Goal: Use online tool/utility: Utilize a website feature to perform a specific function

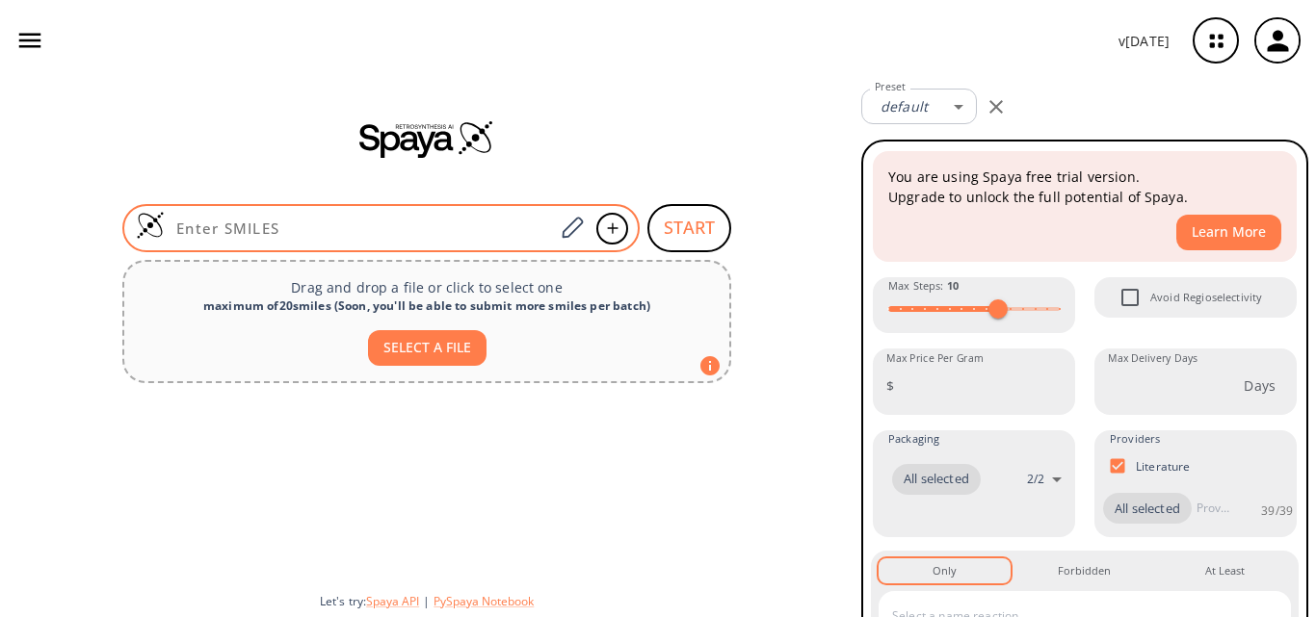
click at [259, 232] on input at bounding box center [359, 228] width 389 height 19
paste input "ClC(C1=CC(C([H])=O)=CC=C1)=O"
type input "ClC(C1=CC(C([H])=O)=CC=C1)=O"
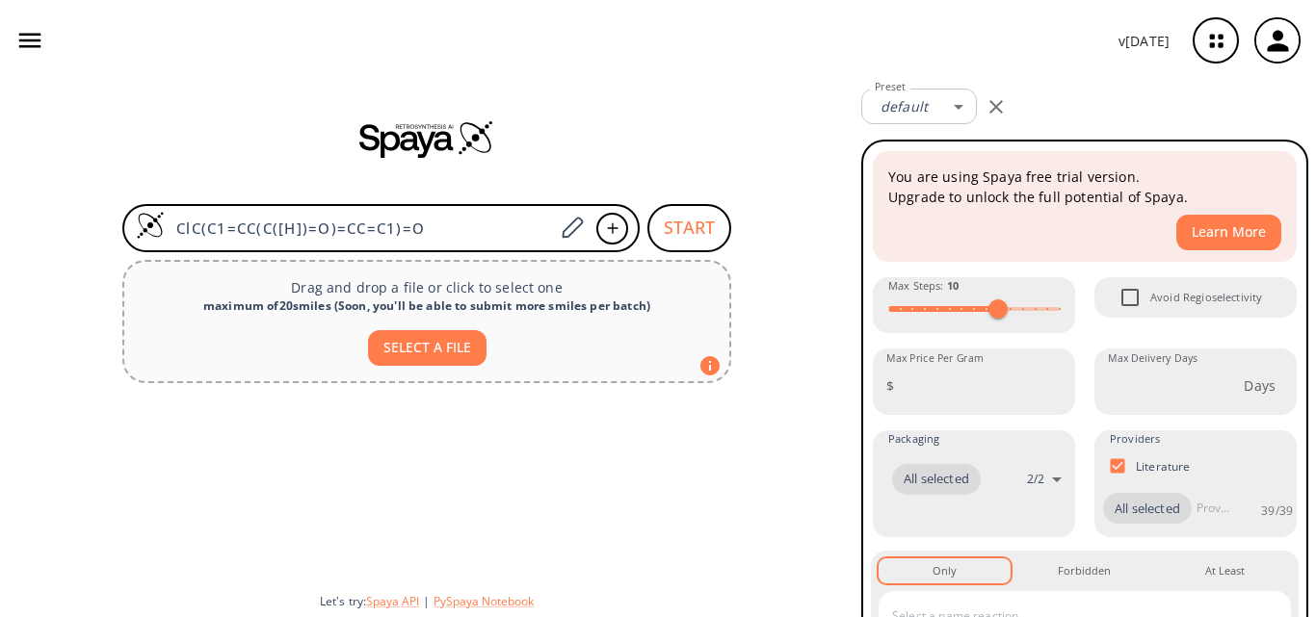
click at [252, 234] on input "ClC(C1=CC(C([H])=O)=CC=C1)=O" at bounding box center [359, 228] width 389 height 19
click at [275, 231] on input "ClC(C1=CC(C([H])=O)=CC=C1)=O" at bounding box center [359, 228] width 389 height 19
click at [396, 229] on input "ClC(C1=CC(C([H])=O)=CC=C1)=O" at bounding box center [359, 228] width 389 height 19
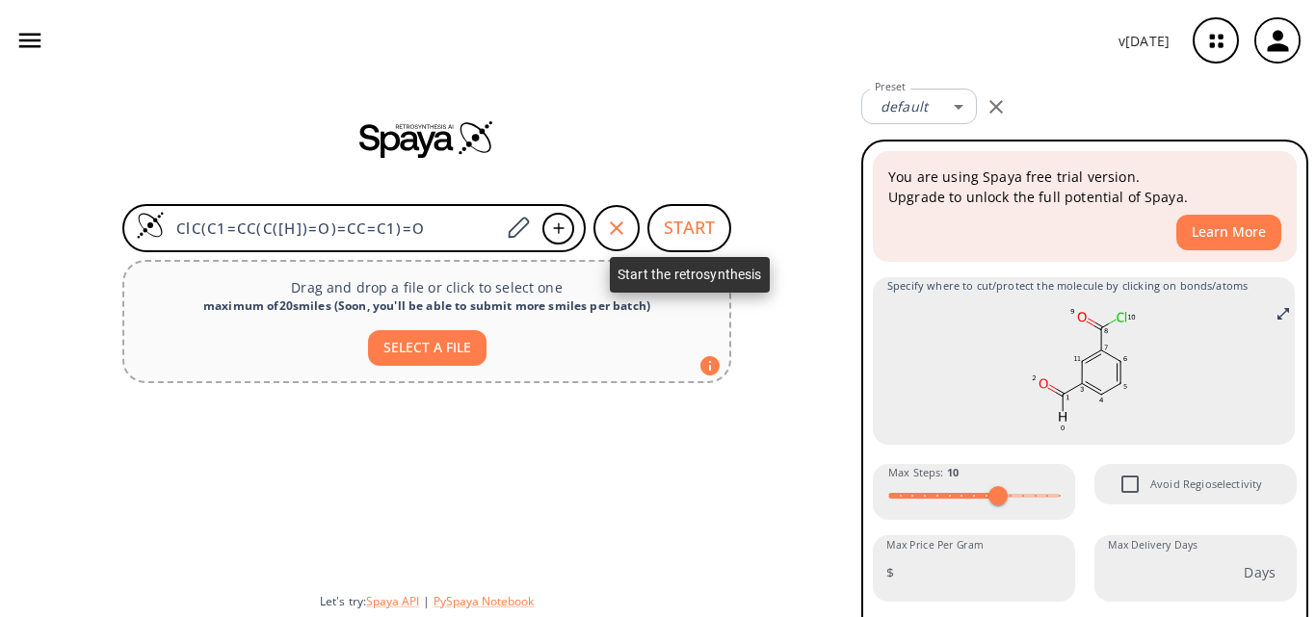
click at [682, 230] on button "START" at bounding box center [689, 228] width 84 height 48
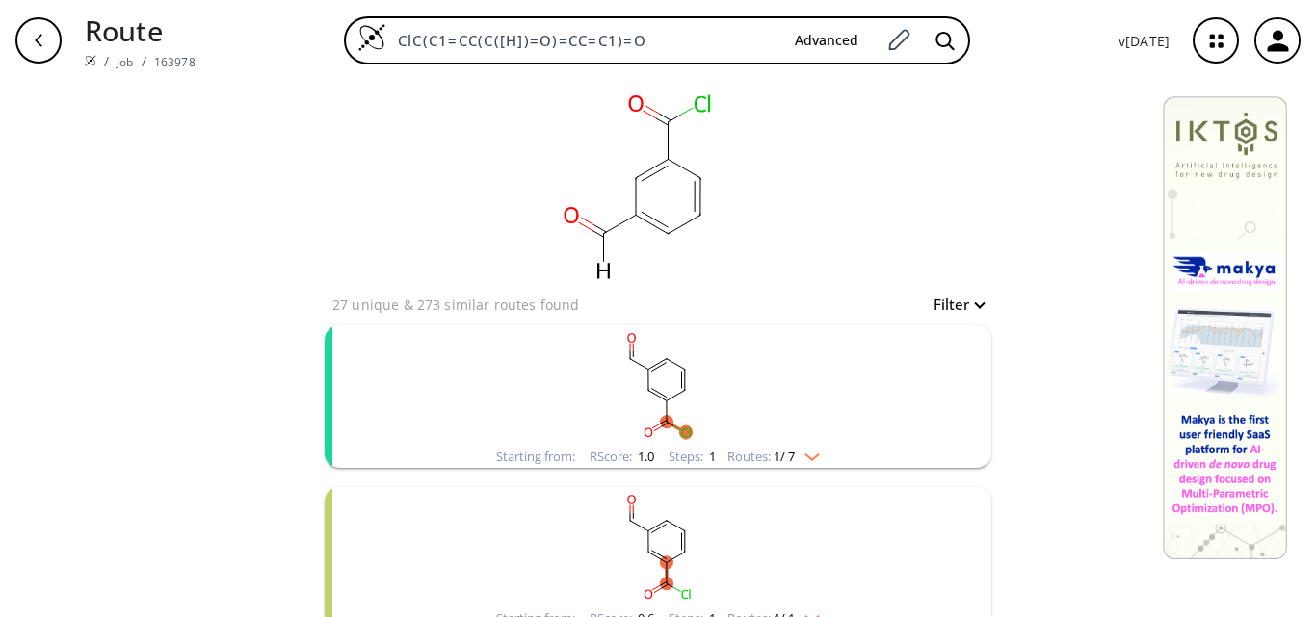
click at [738, 404] on rect "clusters" at bounding box center [657, 386] width 501 height 120
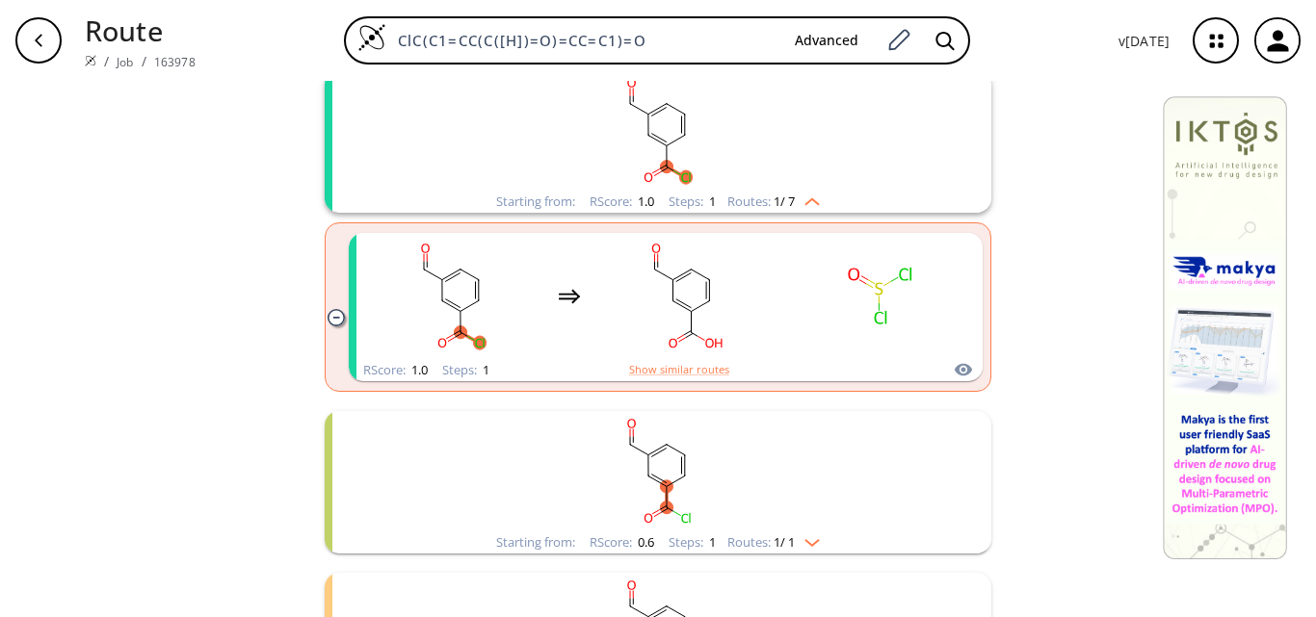
scroll to position [289, 0]
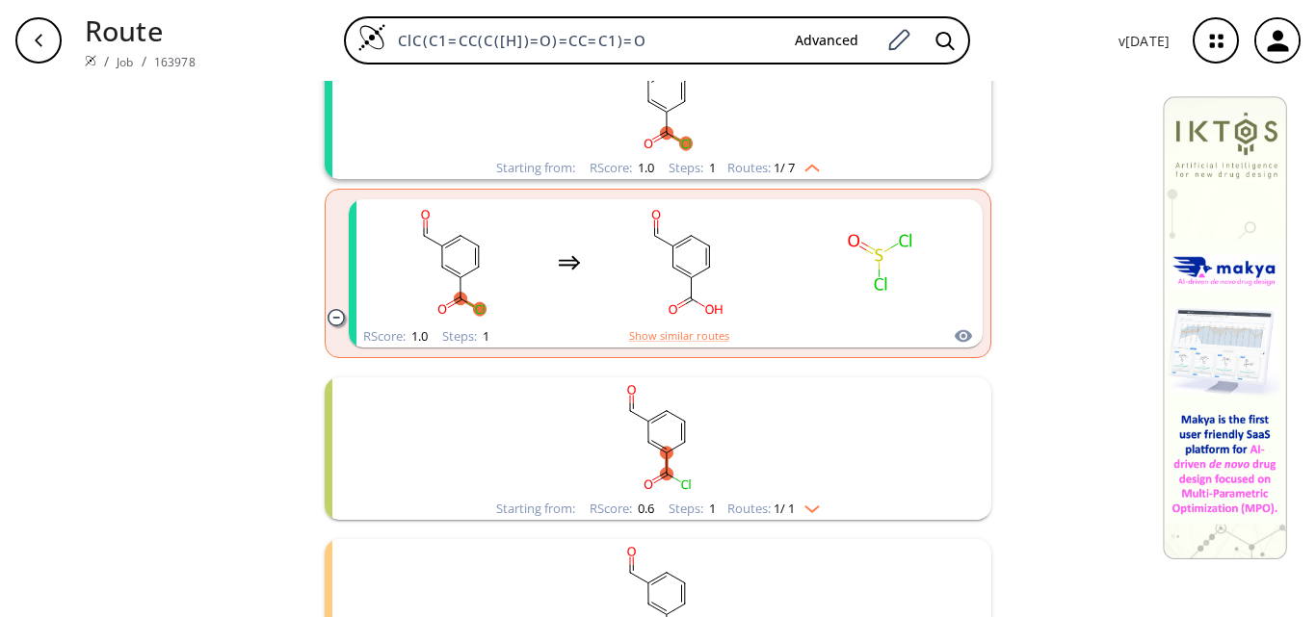
click at [759, 454] on rect "clusters" at bounding box center [657, 438] width 501 height 120
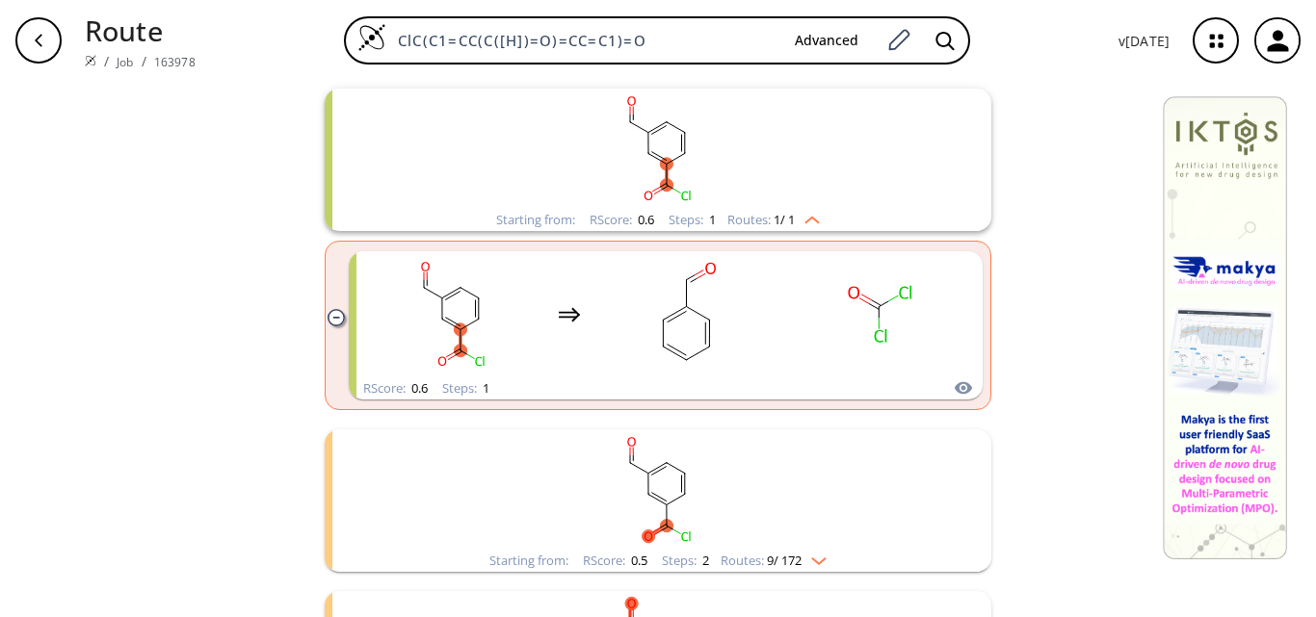
scroll to position [674, 0]
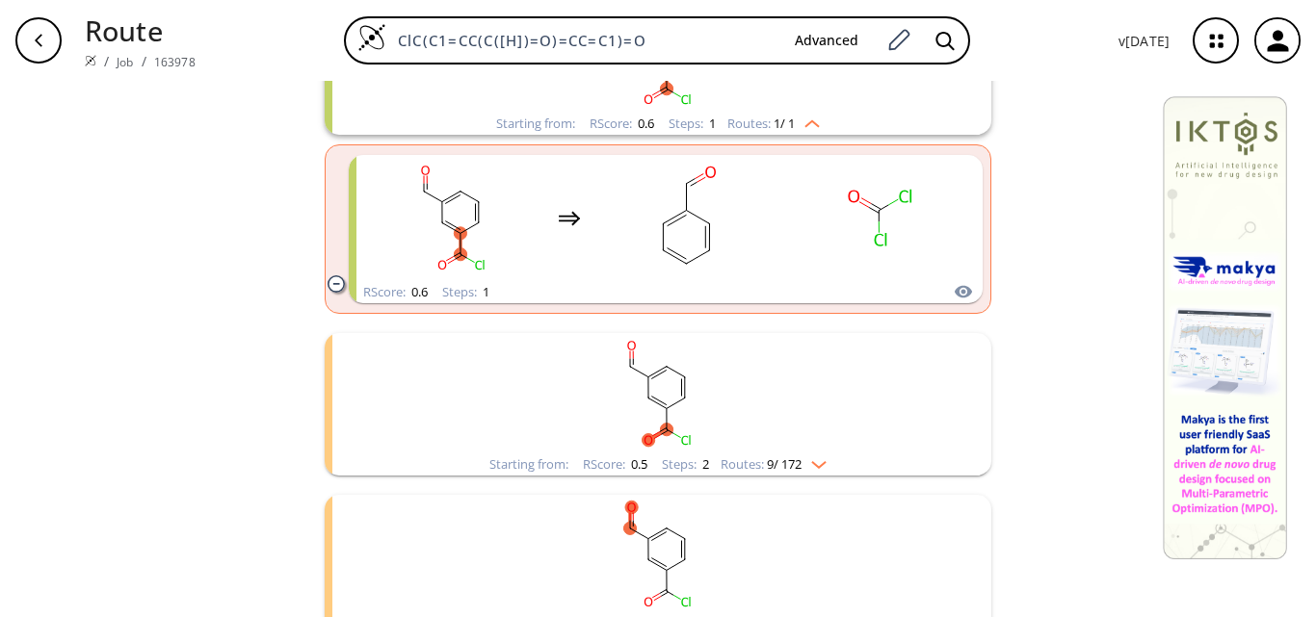
click at [788, 419] on rect "clusters" at bounding box center [657, 393] width 501 height 120
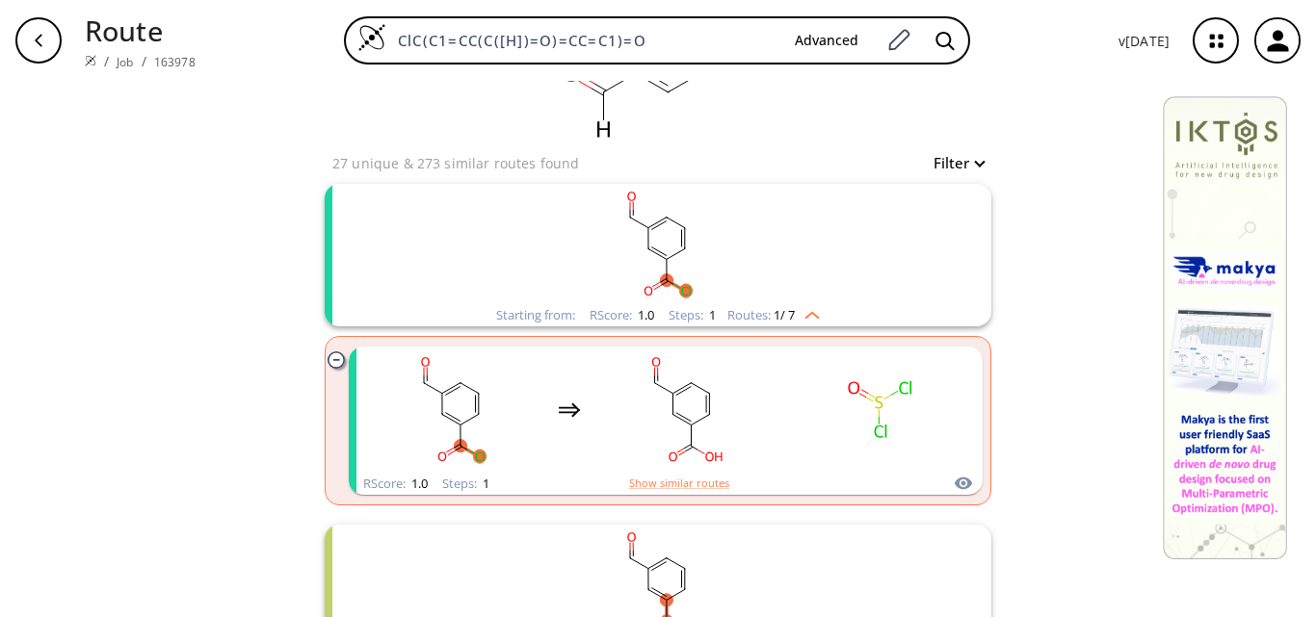
scroll to position [96, 0]
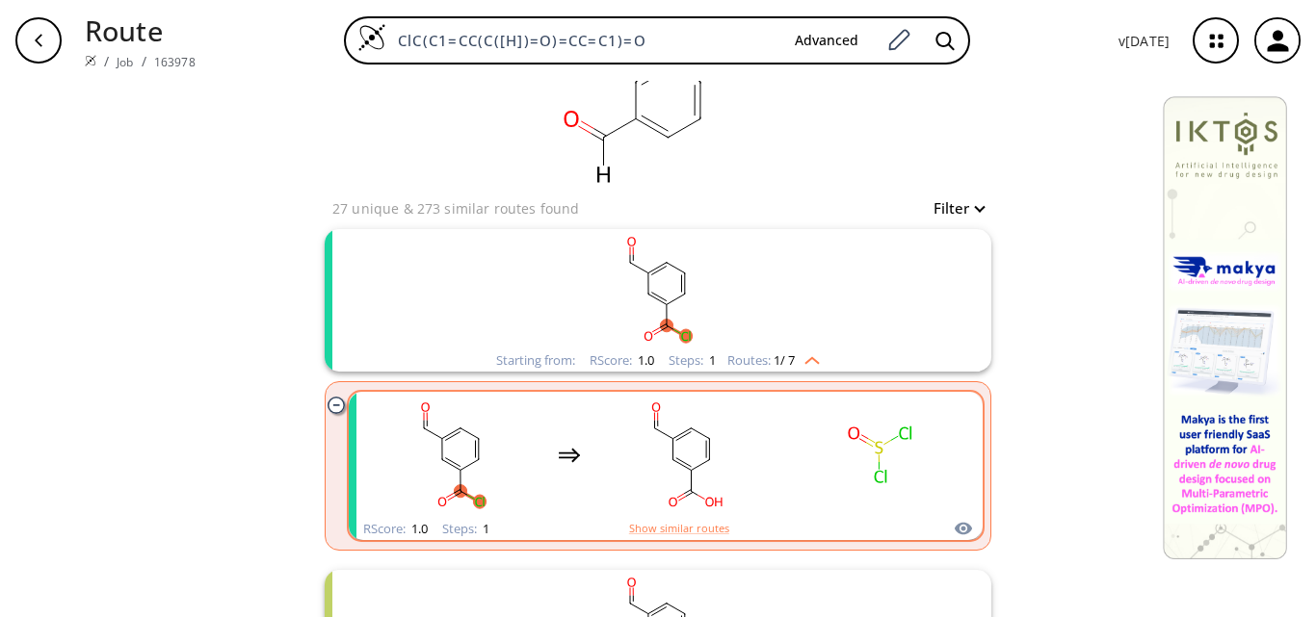
click at [779, 461] on div "clusters" at bounding box center [665, 455] width 601 height 126
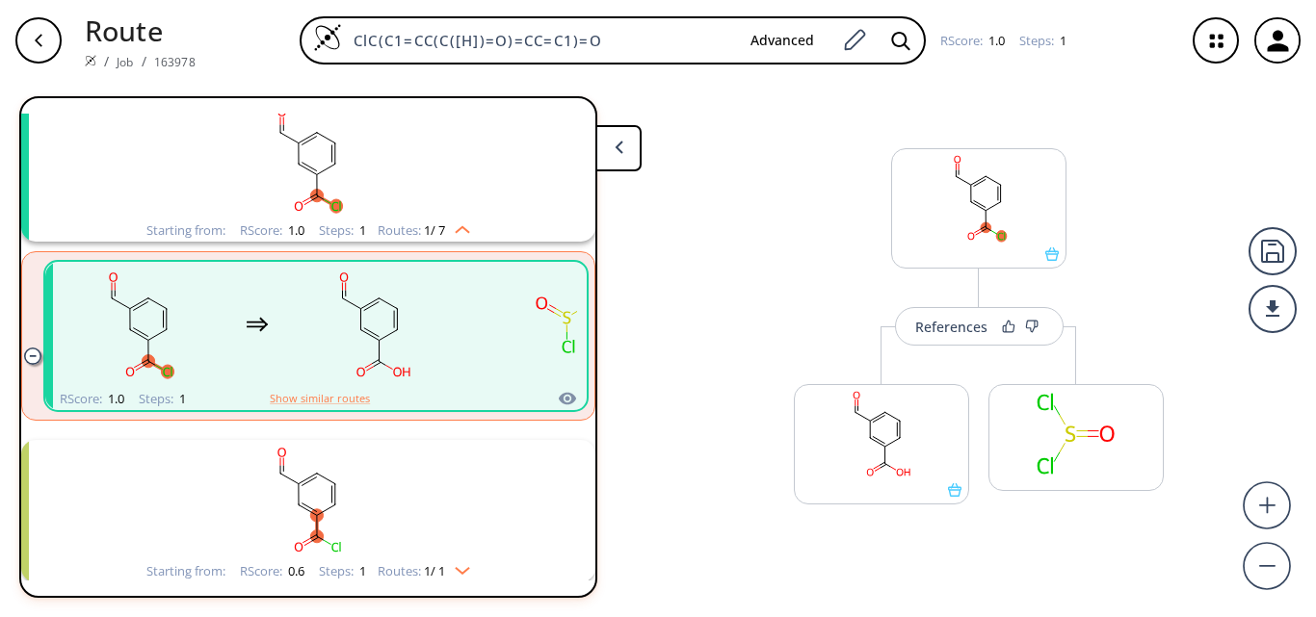
scroll to position [141, 0]
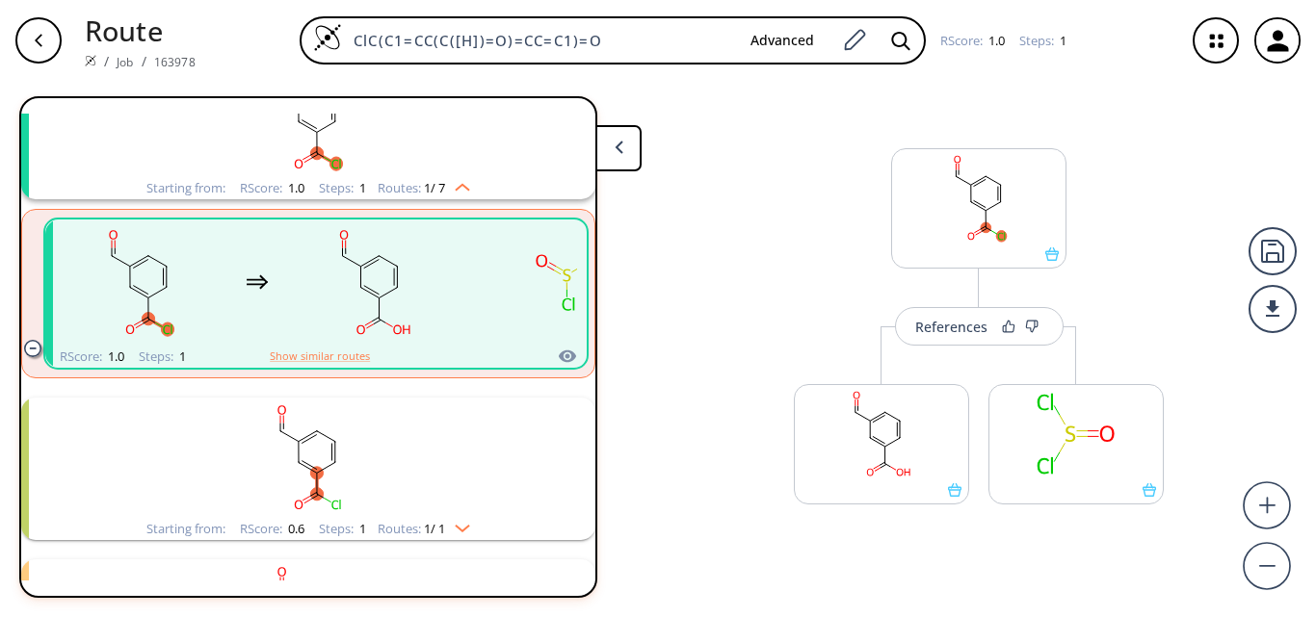
click at [487, 479] on rect "clusters" at bounding box center [308, 458] width 501 height 120
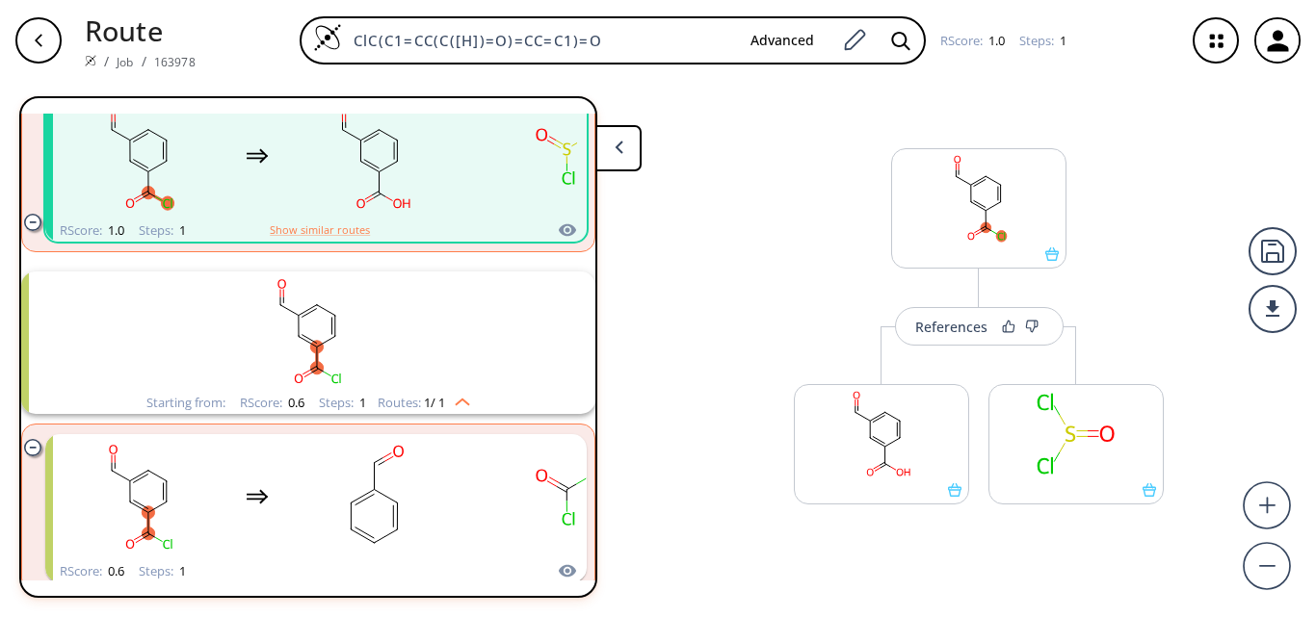
scroll to position [430, 0]
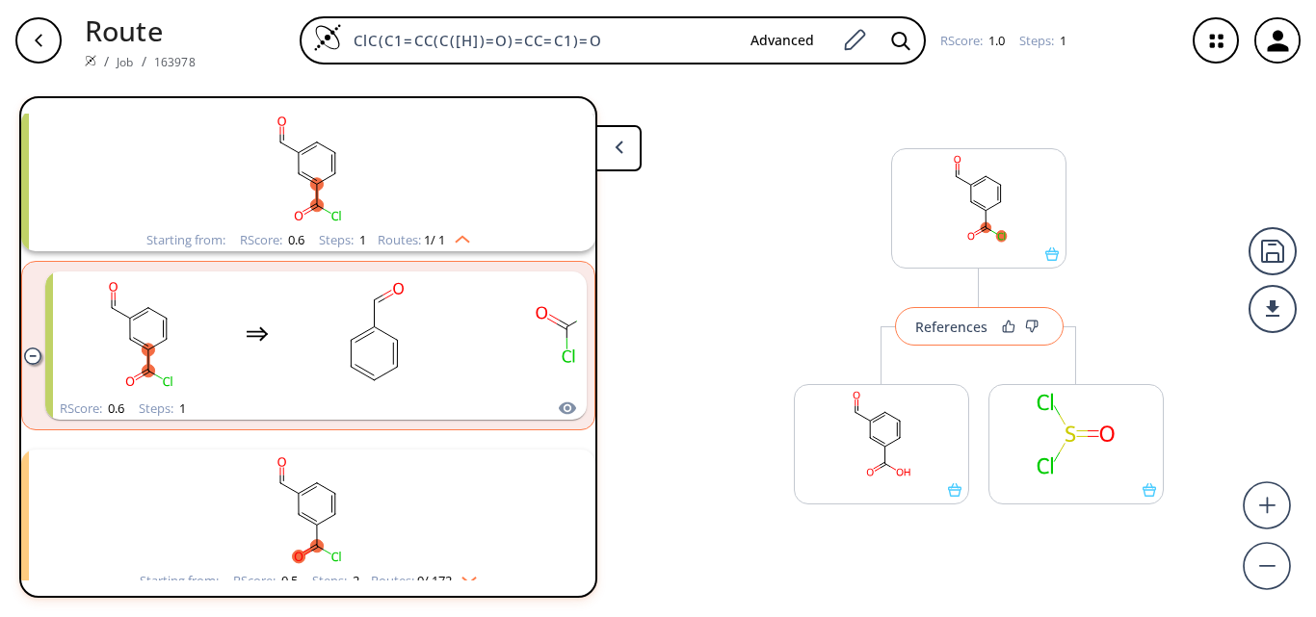
click at [940, 323] on div "References" at bounding box center [951, 327] width 72 height 13
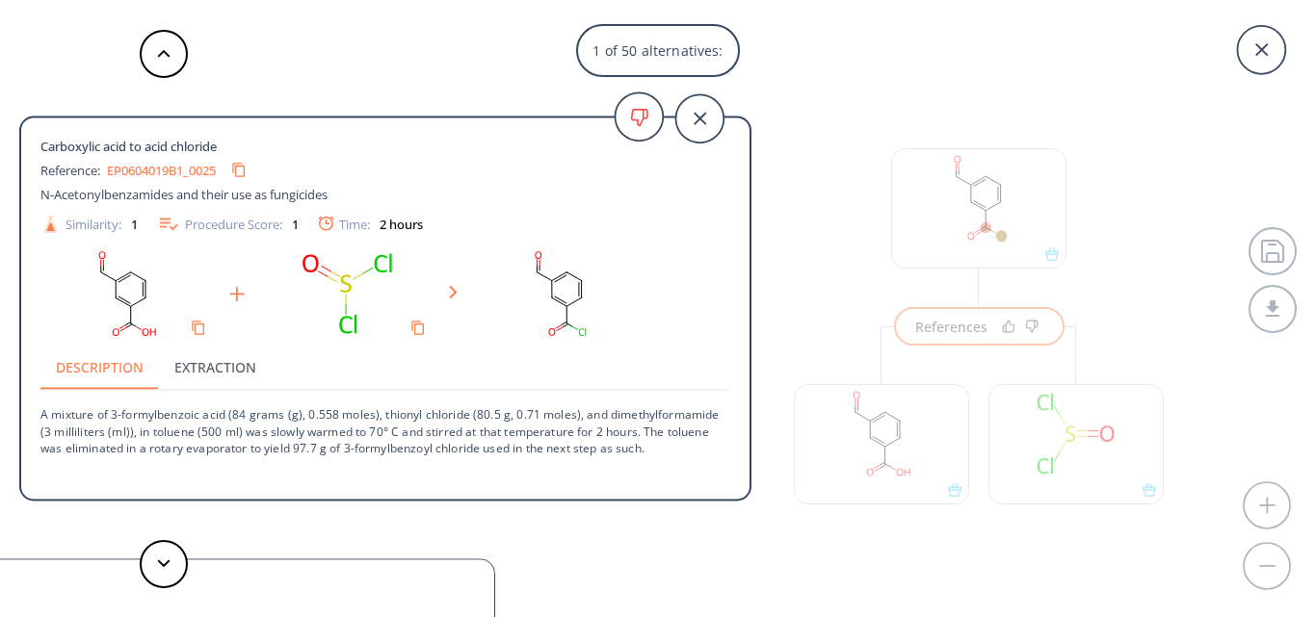
click at [140, 172] on link "EP0604019B1_0025" at bounding box center [161, 170] width 109 height 13
drag, startPoint x: 249, startPoint y: 165, endPoint x: 968, endPoint y: 1, distance: 736.9
click at [248, 165] on icon "Copy to clipboard" at bounding box center [238, 170] width 18 height 18
drag, startPoint x: 109, startPoint y: 411, endPoint x: 225, endPoint y: 407, distance: 116.6
click at [225, 407] on p "A mixture of 3-formylbenzoic acid (84 grams (g), 0.558 moles), thionyl chloride…" at bounding box center [385, 423] width 690 height 65
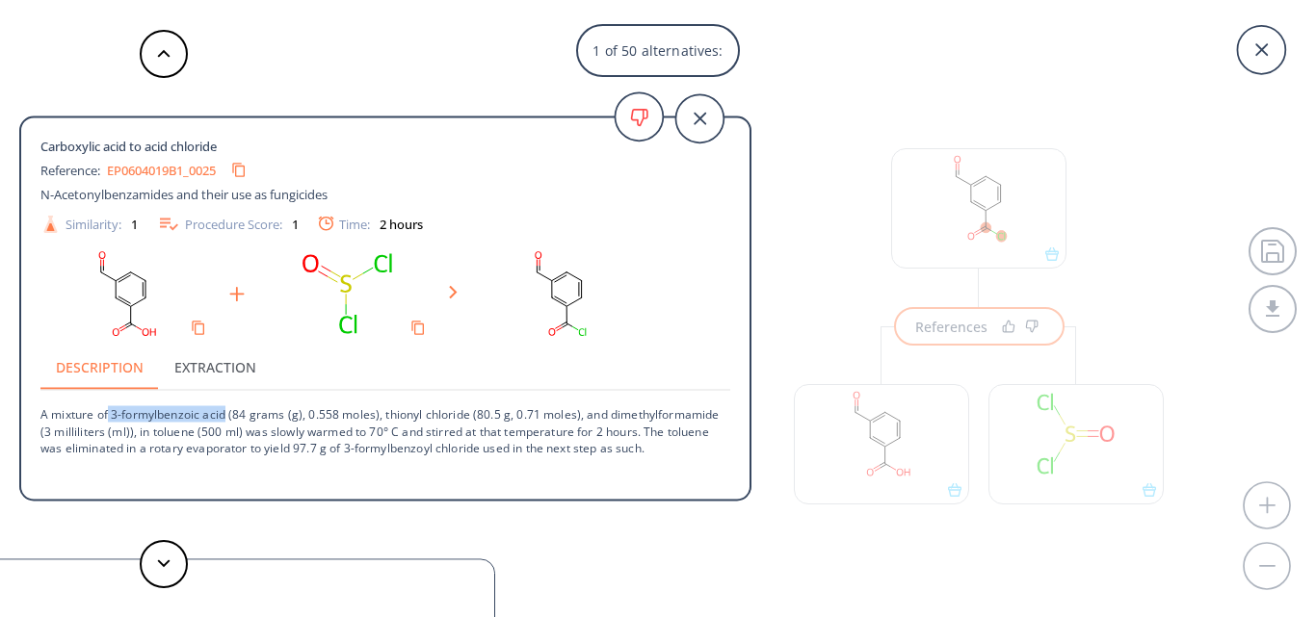
copy p "3-formylbenzoic acid"
click at [1252, 65] on icon at bounding box center [1261, 50] width 48 height 48
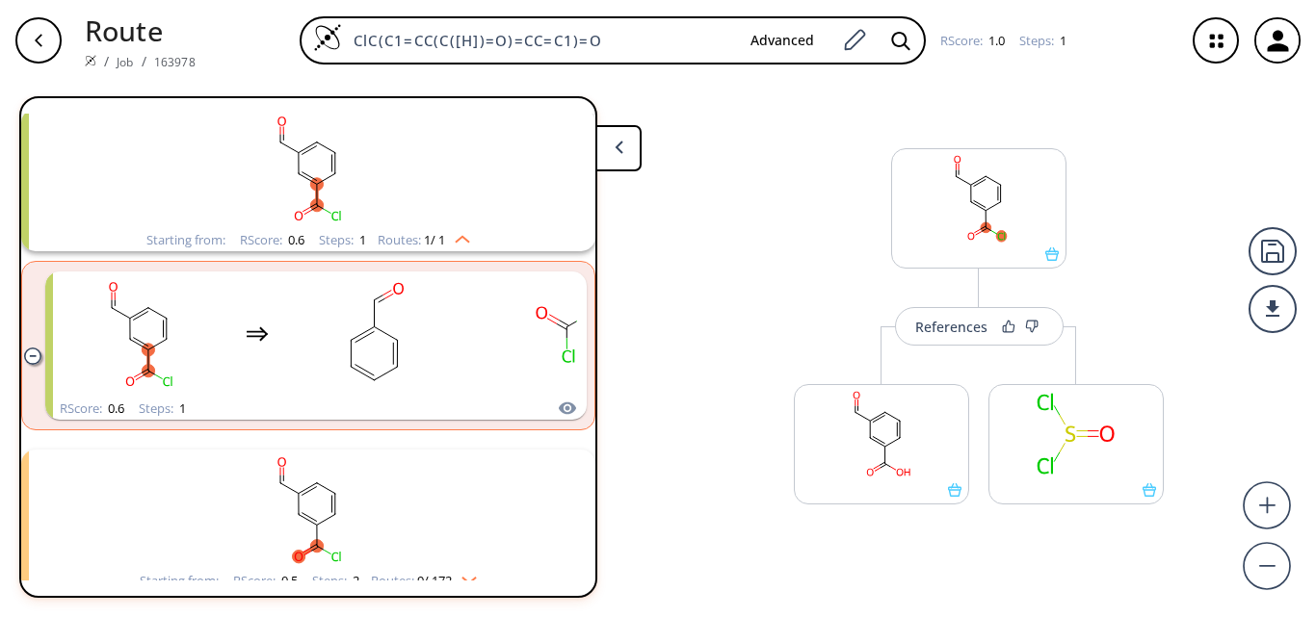
drag, startPoint x: 677, startPoint y: 31, endPoint x: 91, endPoint y: 30, distance: 586.5
click at [91, 30] on div "Route / Job / 163978 ClC(C1=CC(C([H])=O)=CC=C1)=O Advanced RScore : 1.0 Steps :…" at bounding box center [658, 40] width 1316 height 81
paste input "Ethyl-3-formylbenzimidate Hydrochloride"
type input "Ethyl-3-formylbenzimidate Hydrochloride"
drag, startPoint x: 679, startPoint y: 44, endPoint x: 21, endPoint y: 0, distance: 659.3
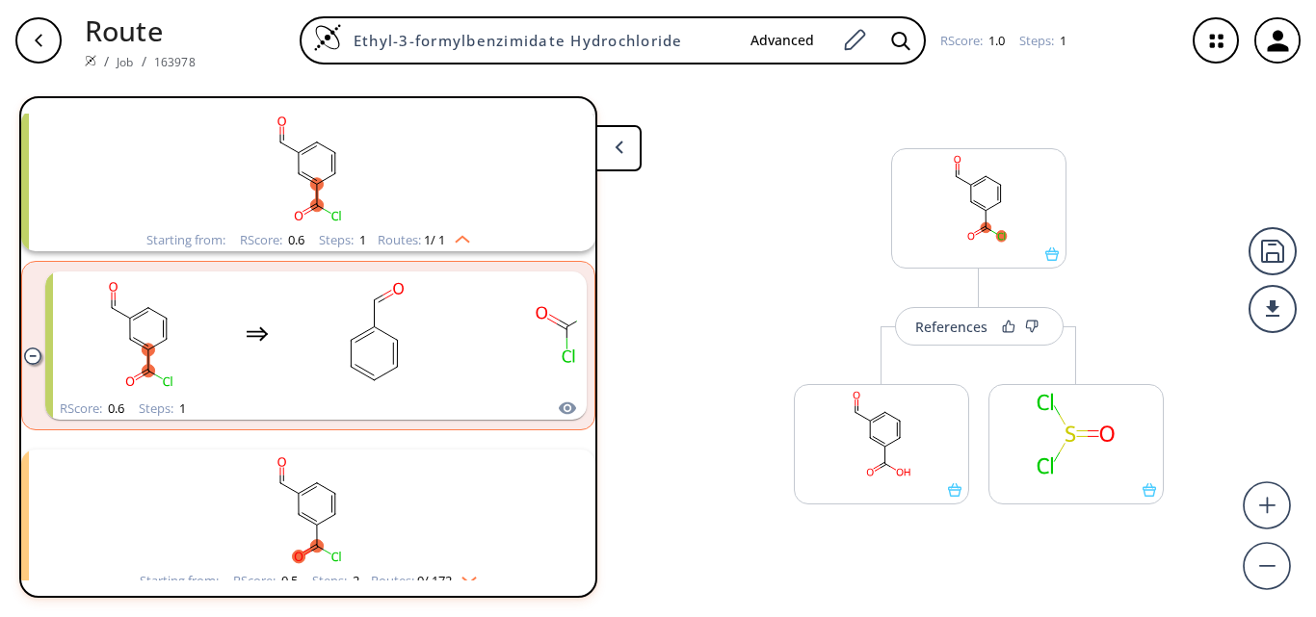
click at [21, 0] on div "Route / Job / 163978 Ethyl-3-formylbenzimidate Hydrochloride Advanced RScore : …" at bounding box center [658, 40] width 1316 height 81
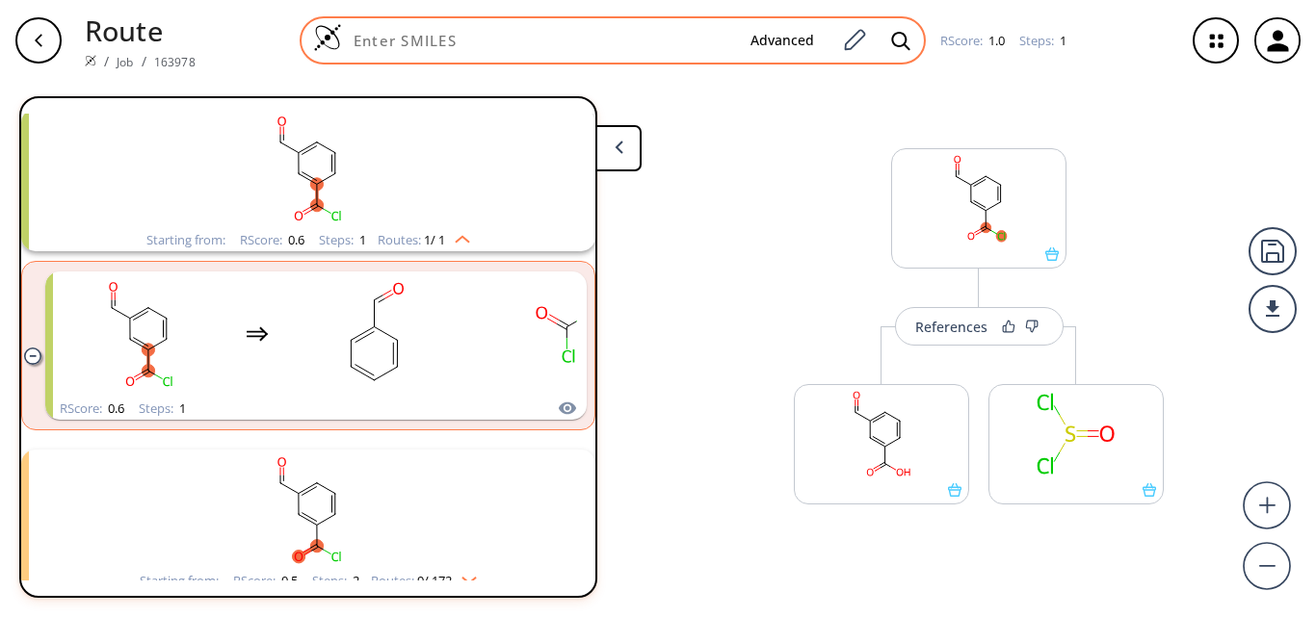
click at [469, 43] on input at bounding box center [538, 40] width 393 height 19
paste input "N=C(OCC)C1=CC=CC(C=O)=C1.[H]Cl"
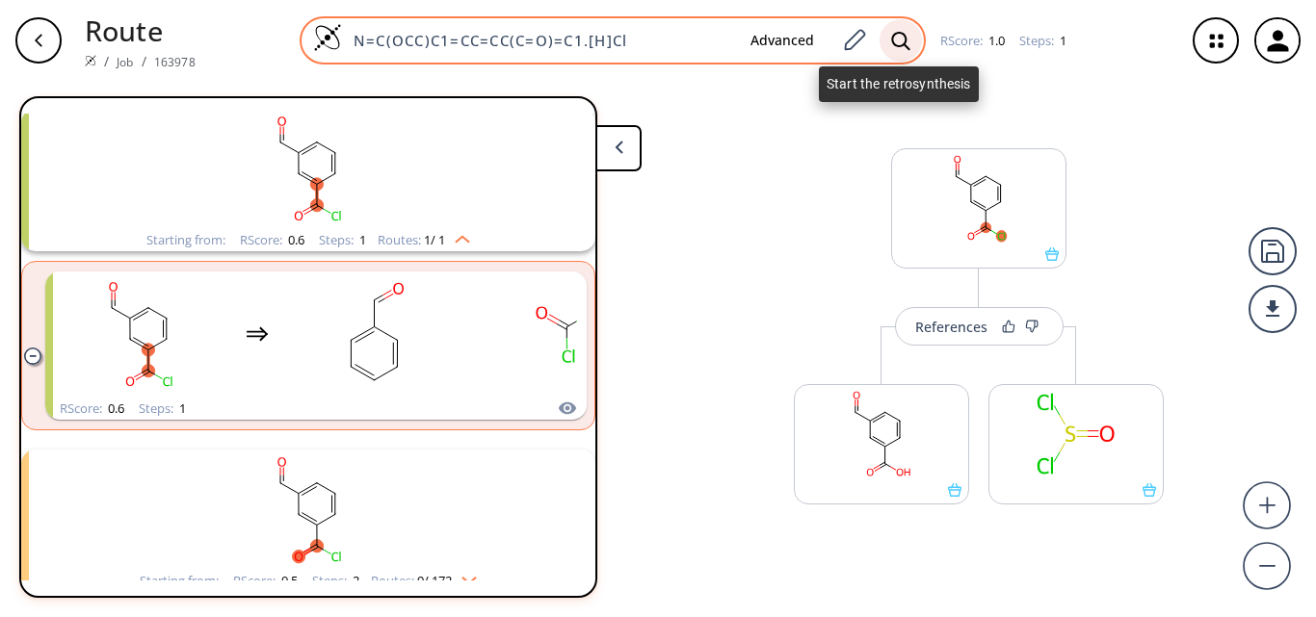
type input "N=C(OCC)C1=CC=CC(C=O)=C1.[H]Cl"
click at [891, 41] on icon at bounding box center [900, 41] width 19 height 20
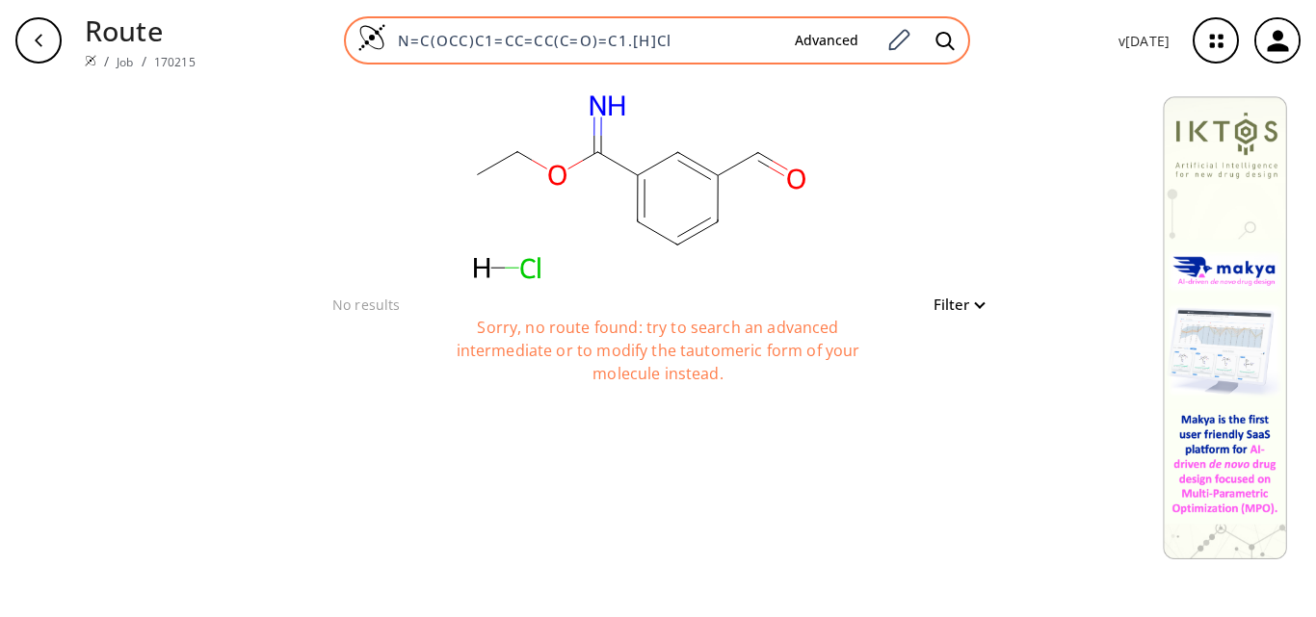
click at [694, 41] on input "N=C(OCC)C1=CC=CC(C=O)=C1.[H]Cl" at bounding box center [582, 40] width 393 height 19
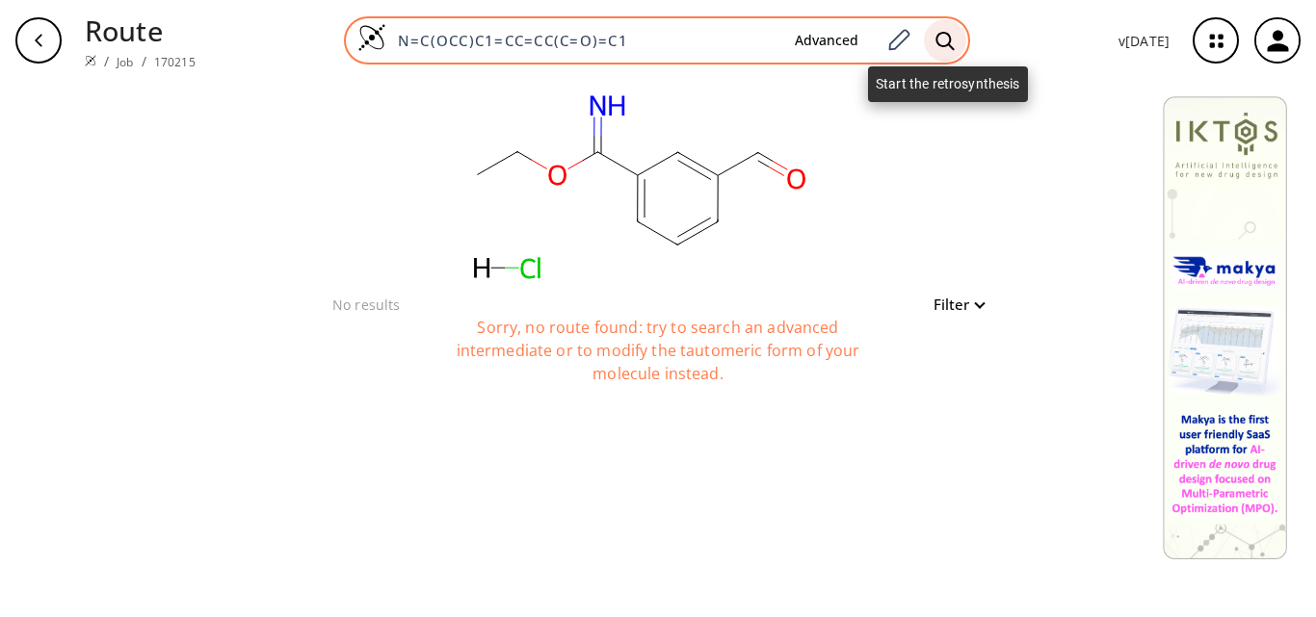
type input "N=C(OCC)C1=CC=CC(C=O)=C1"
click at [949, 41] on icon at bounding box center [944, 41] width 19 height 20
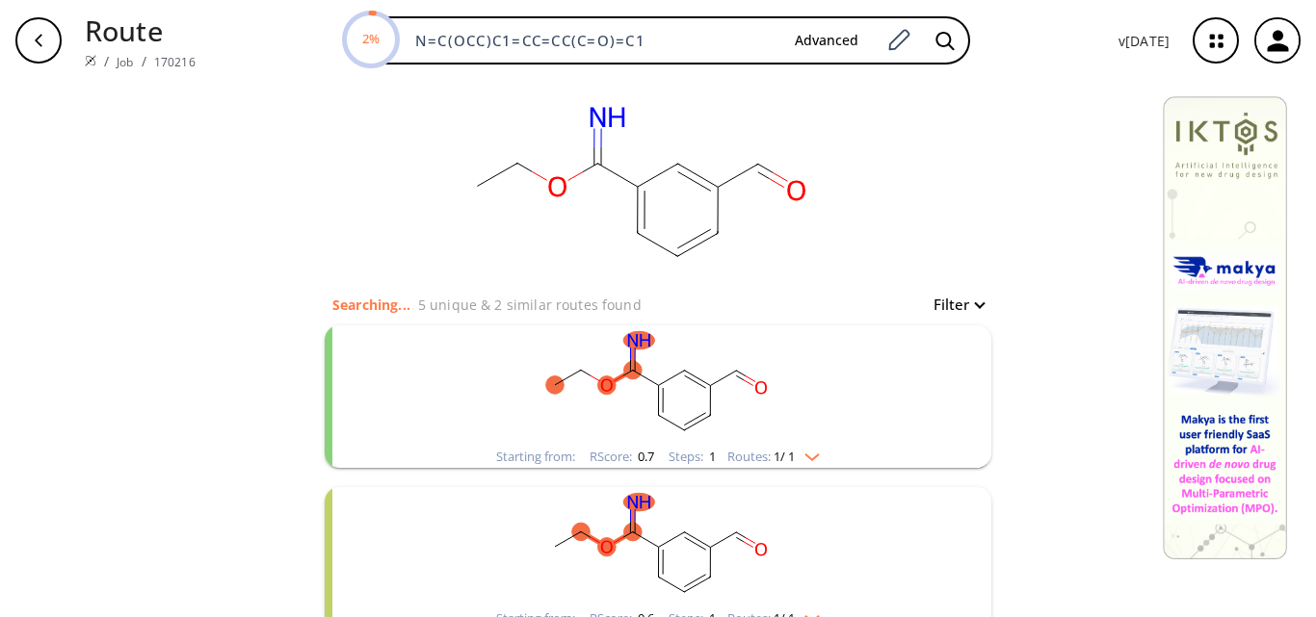
click at [633, 409] on rect "clusters" at bounding box center [657, 386] width 501 height 120
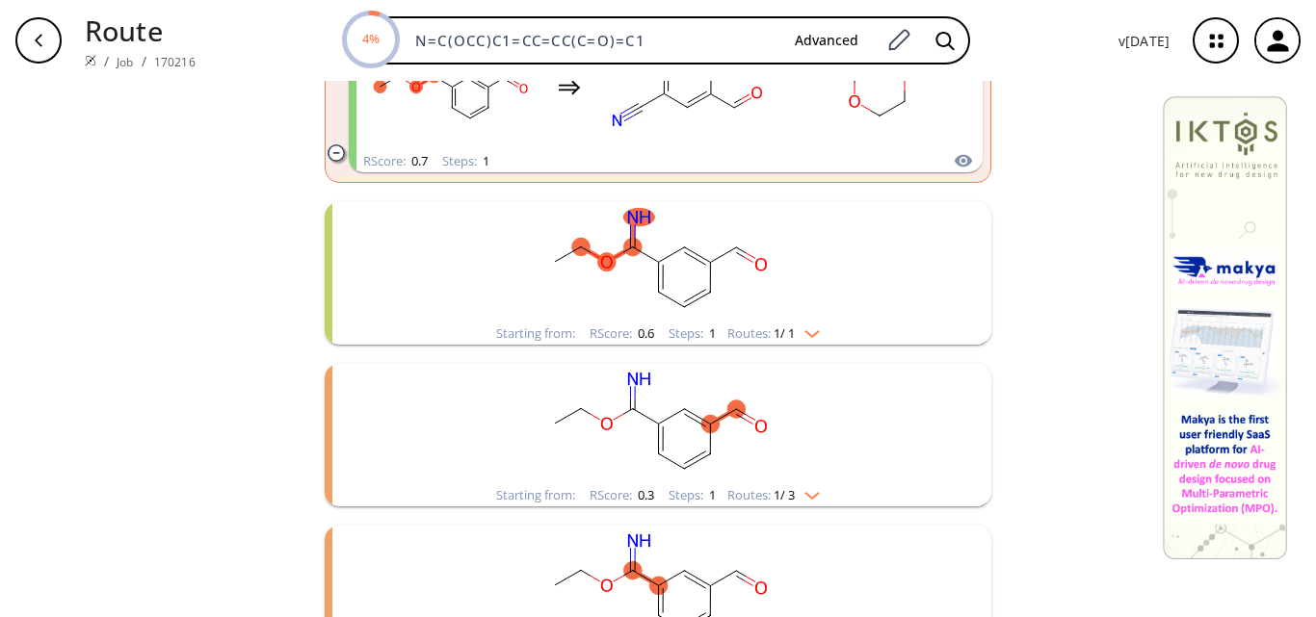
scroll to position [482, 0]
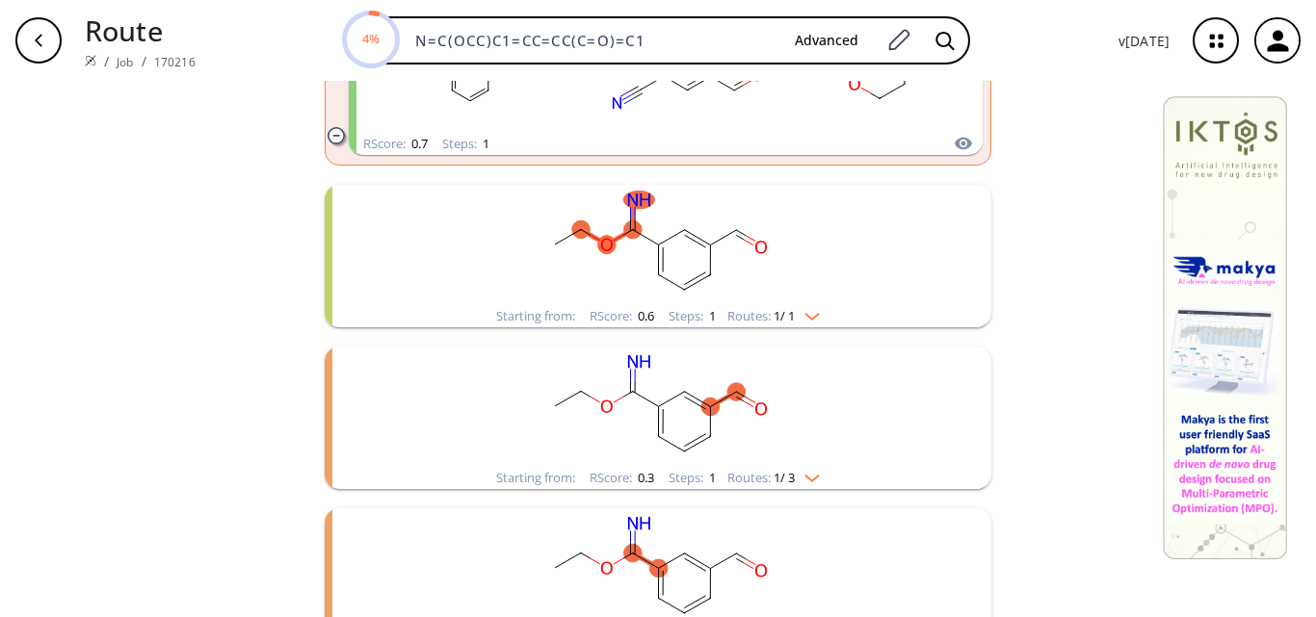
click at [780, 272] on rect "clusters" at bounding box center [657, 245] width 501 height 120
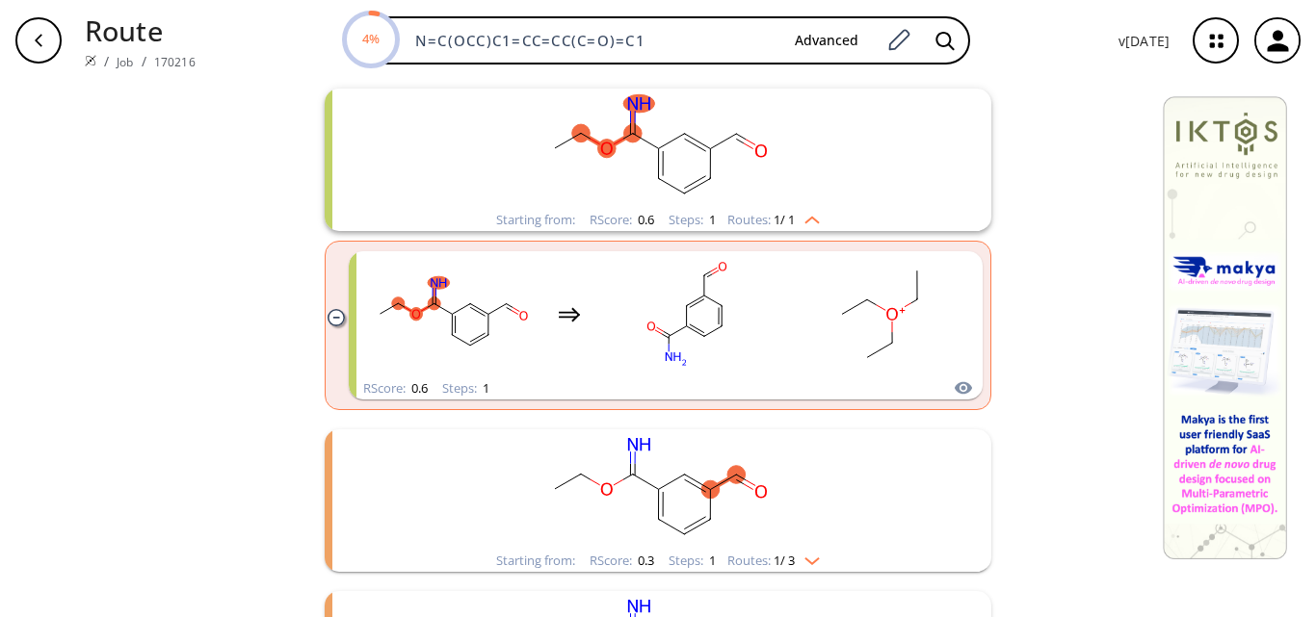
scroll to position [674, 0]
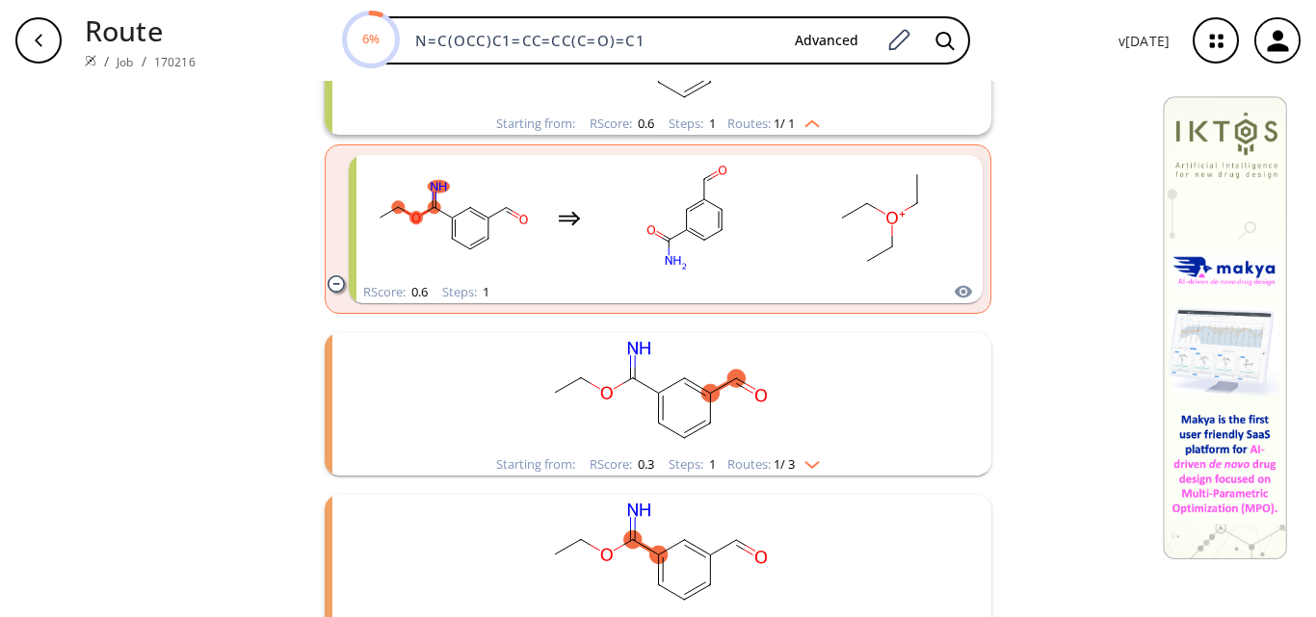
click at [764, 430] on rect "clusters" at bounding box center [657, 393] width 501 height 120
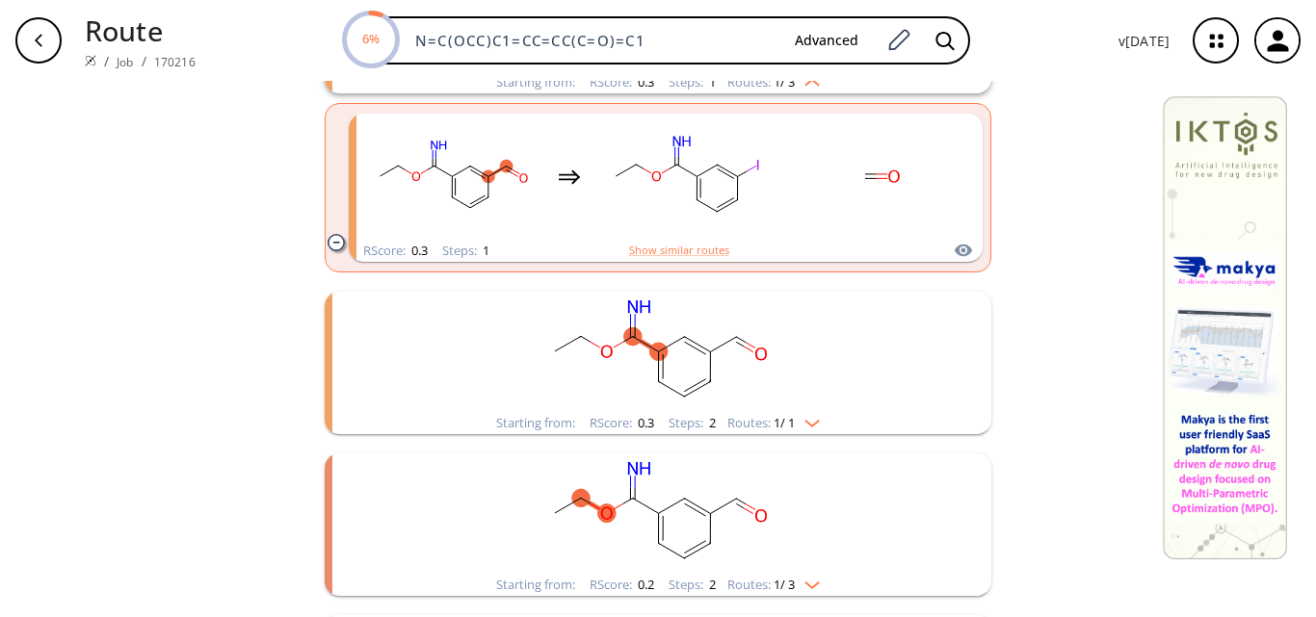
scroll to position [1059, 0]
click at [778, 386] on rect "clusters" at bounding box center [657, 349] width 501 height 120
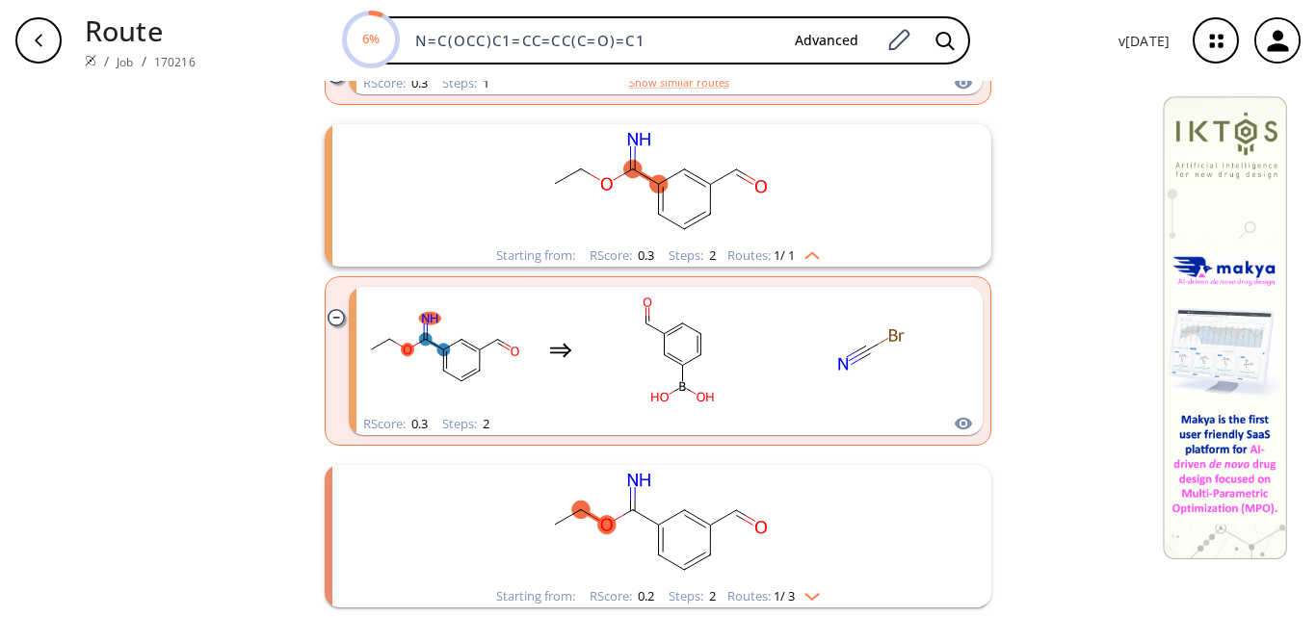
scroll to position [1252, 0]
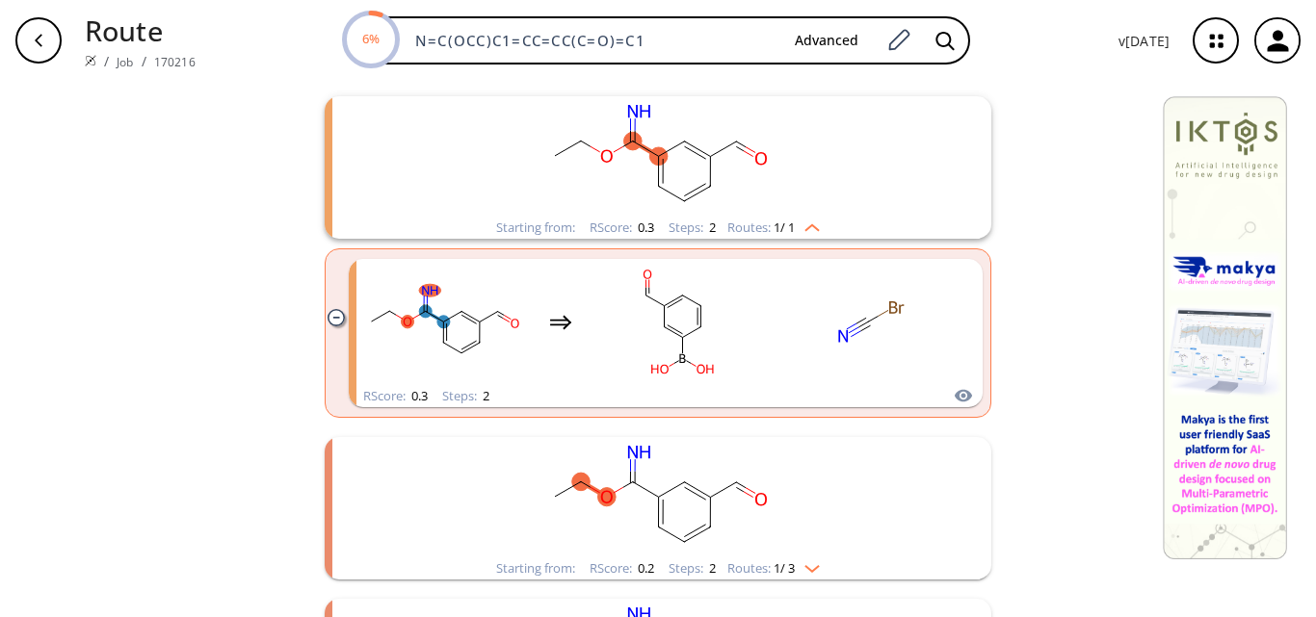
click at [761, 503] on ellipse "clusters" at bounding box center [761, 499] width 18 height 18
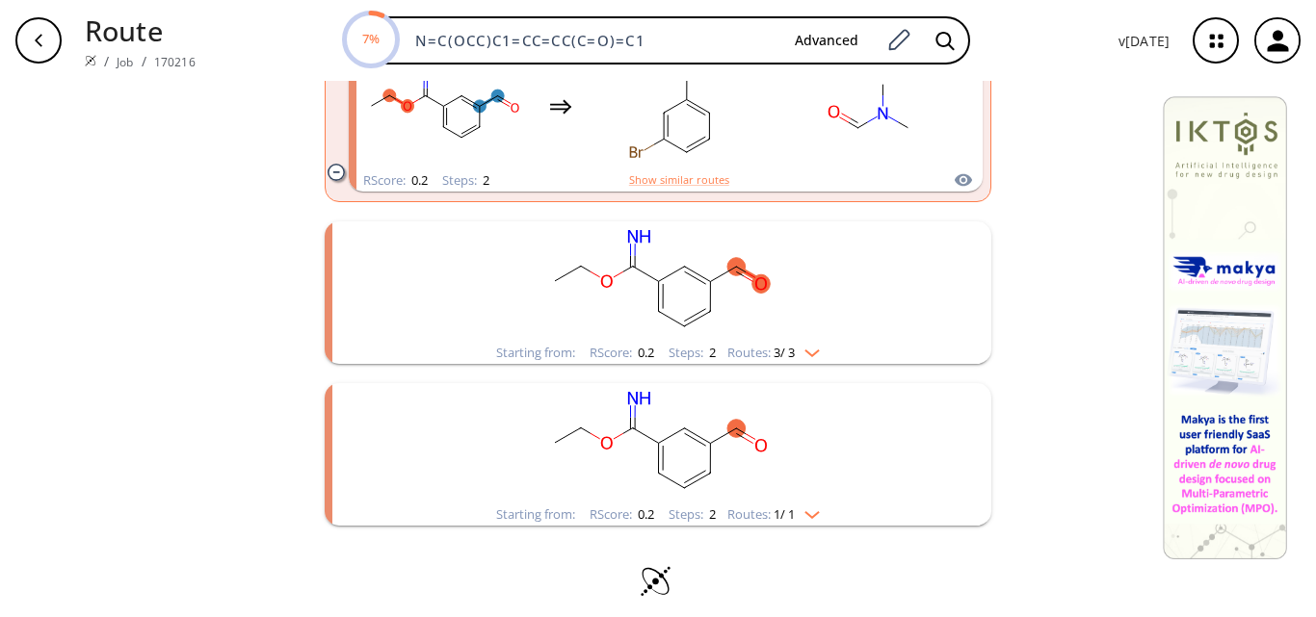
scroll to position [1823, 0]
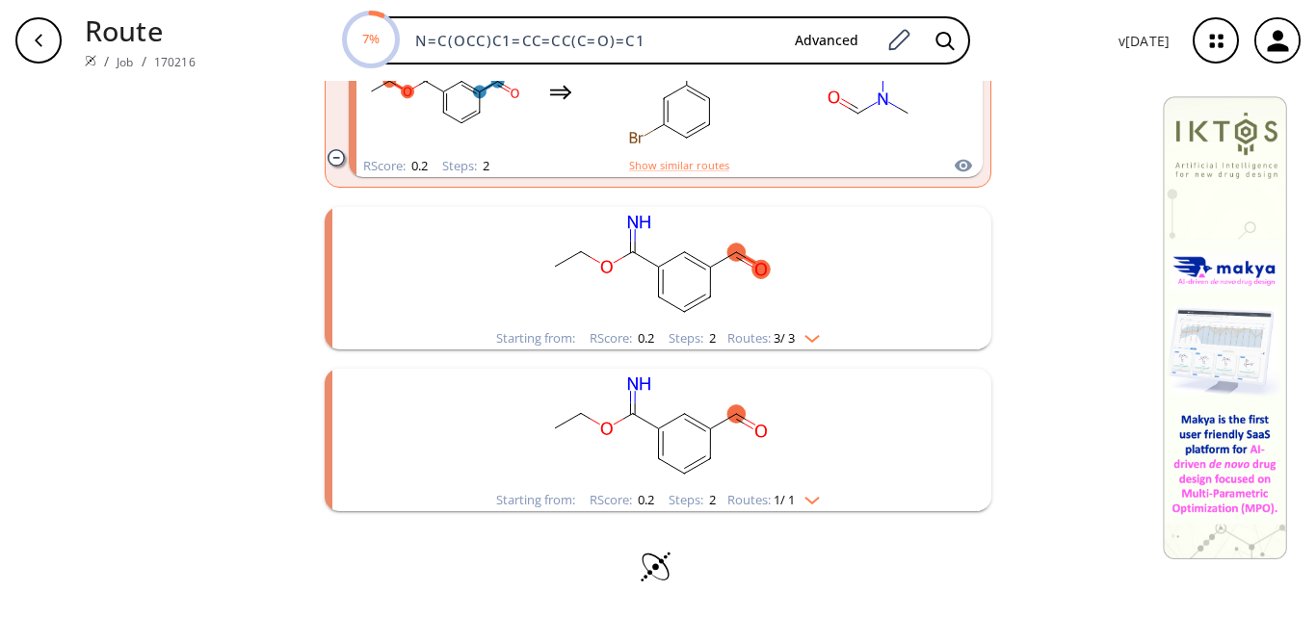
click at [802, 289] on rect "clusters" at bounding box center [657, 267] width 501 height 120
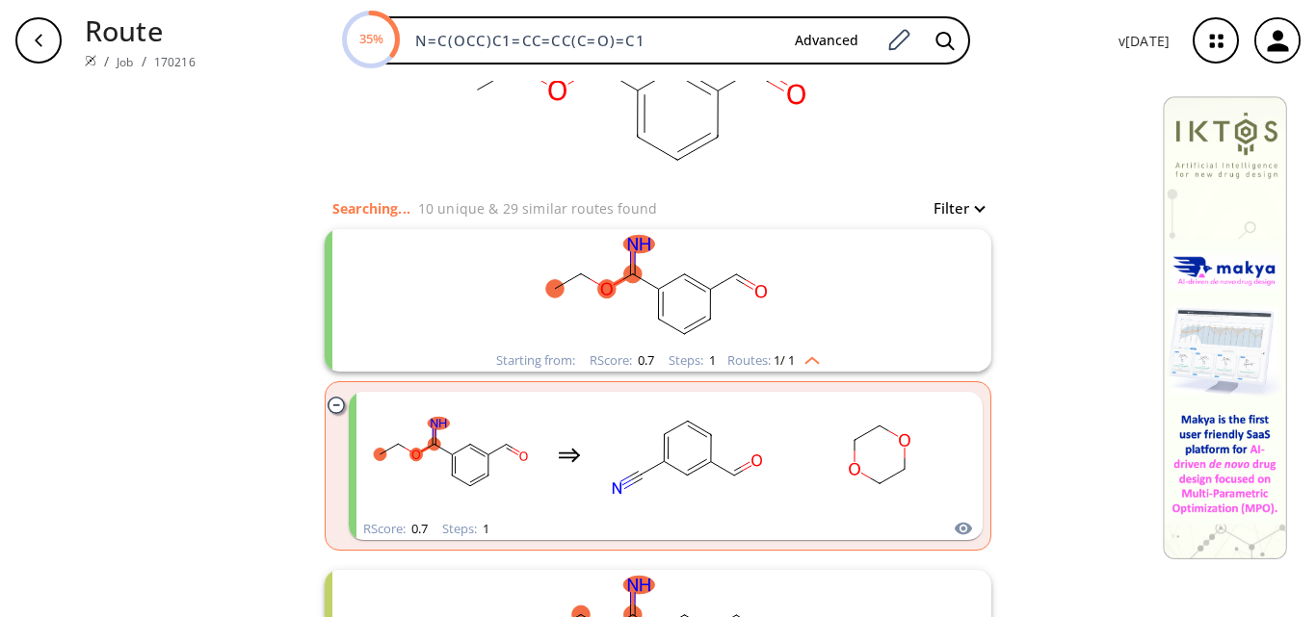
scroll to position [289, 0]
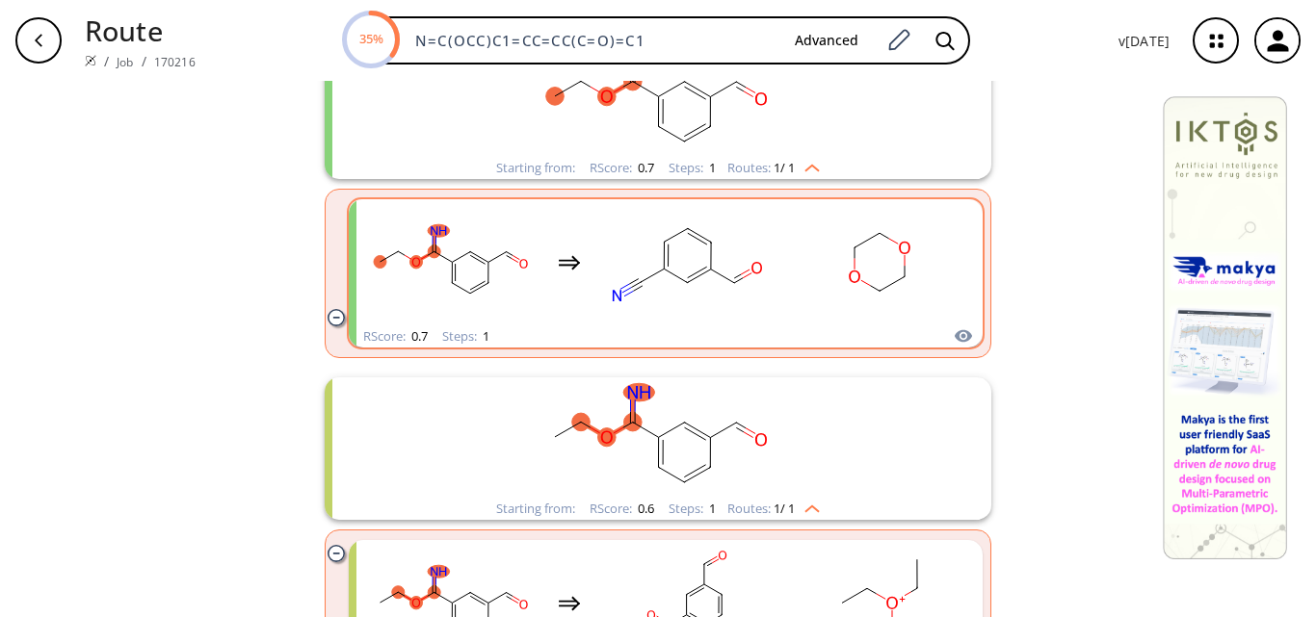
click at [779, 307] on div "clusters" at bounding box center [665, 262] width 601 height 126
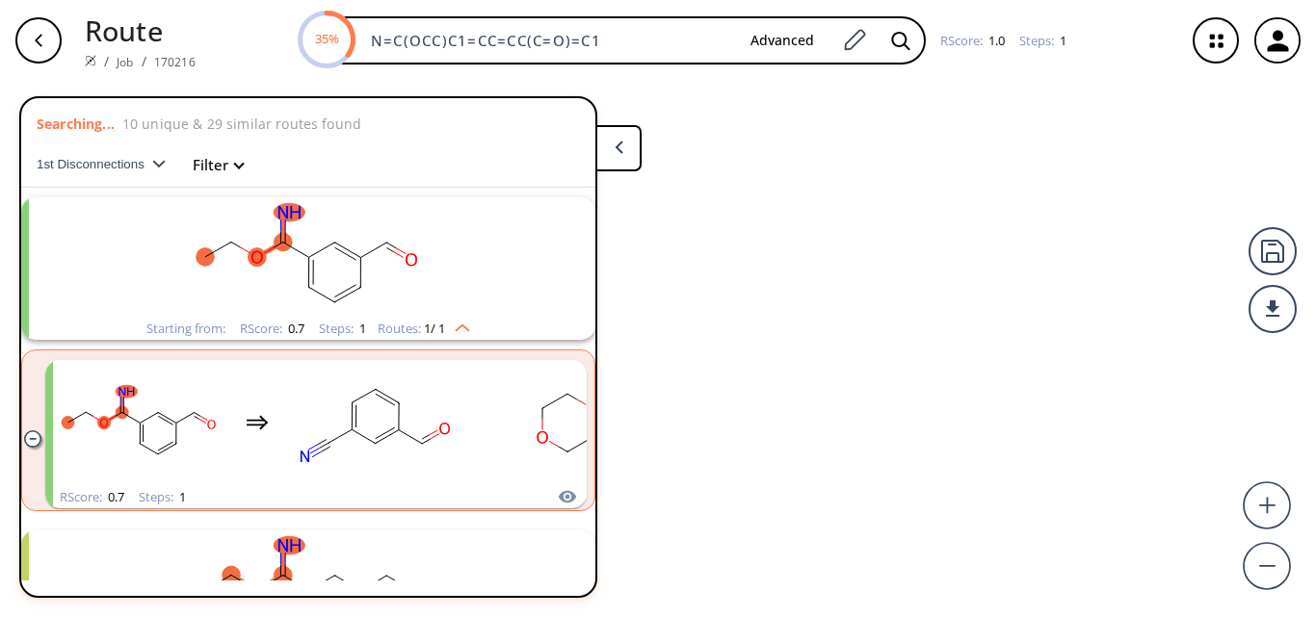
scroll to position [44, 0]
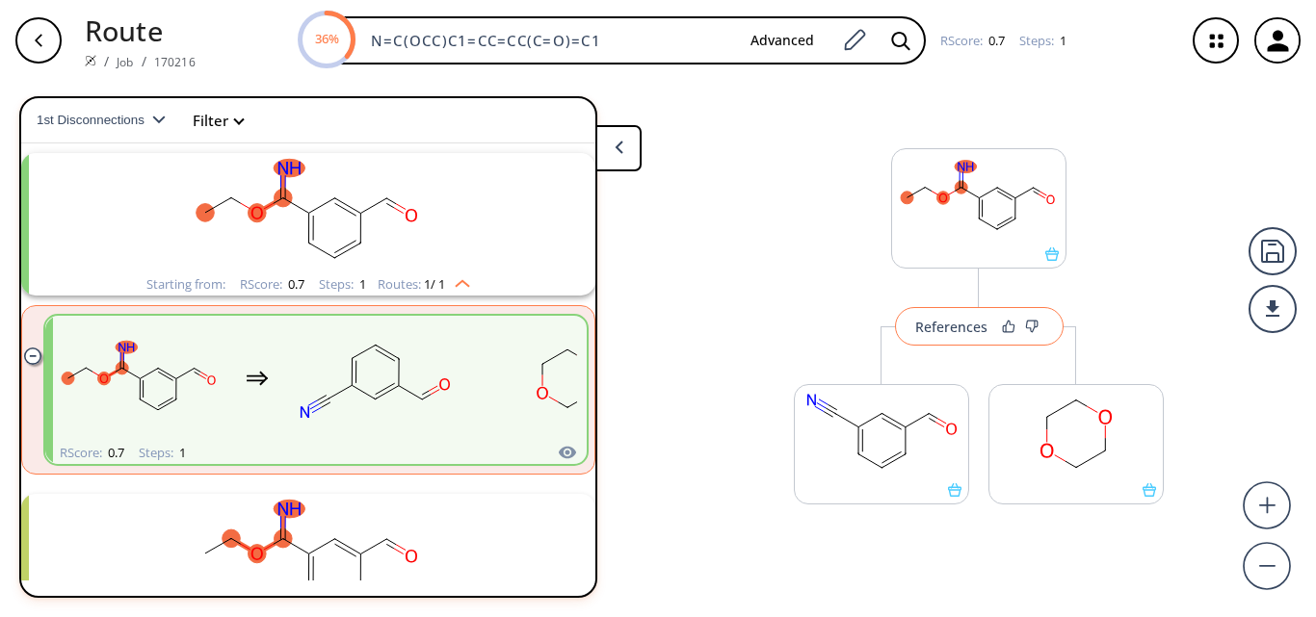
click at [953, 341] on button "References" at bounding box center [979, 326] width 169 height 39
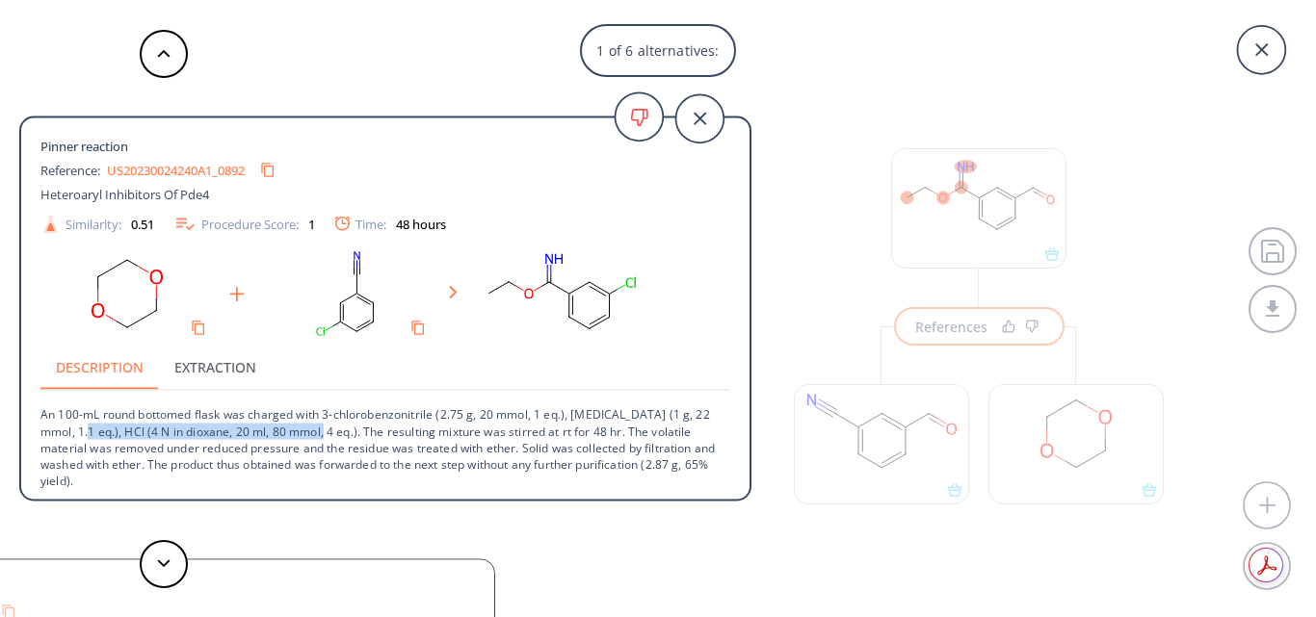
drag, startPoint x: 65, startPoint y: 430, endPoint x: 301, endPoint y: 437, distance: 237.0
click at [301, 437] on p "An 100-mL round bottomed flask was charged with 3-chlorobenzonitrile (2.75 g, 2…" at bounding box center [385, 440] width 690 height 98
copy p "HCl (4 N in dioxane, 20 ml, 80 mmol, 4 eq.)"
click at [163, 558] on button at bounding box center [164, 564] width 48 height 48
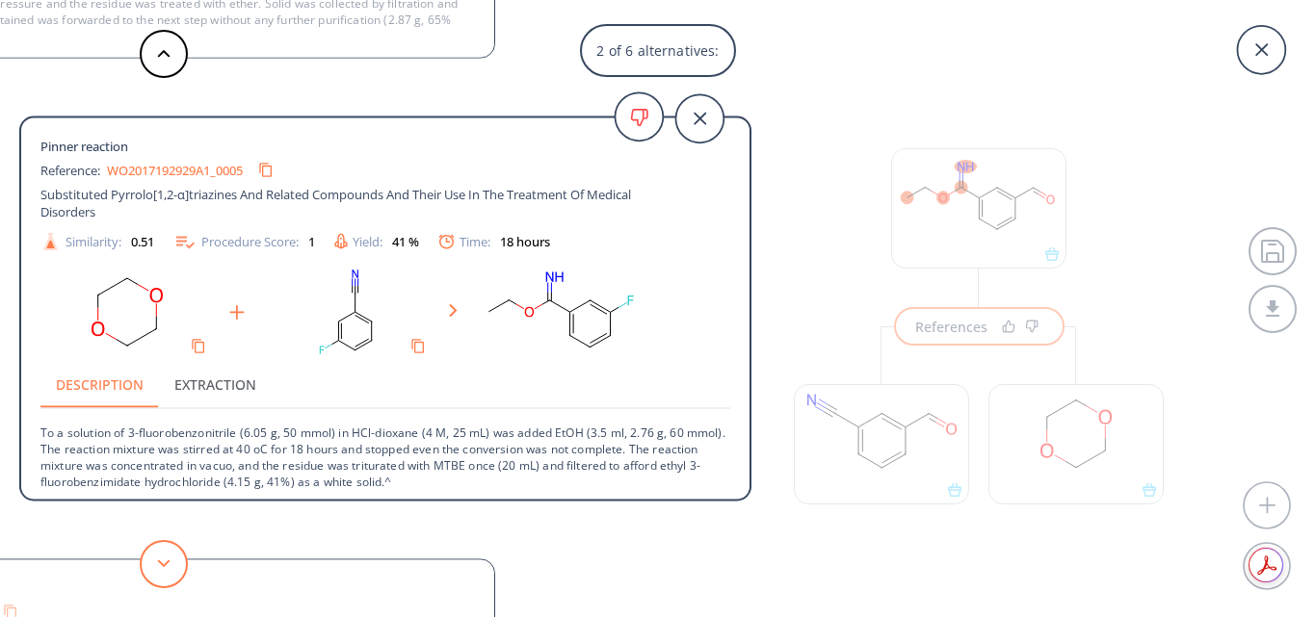
click at [167, 560] on icon at bounding box center [163, 564] width 13 height 9
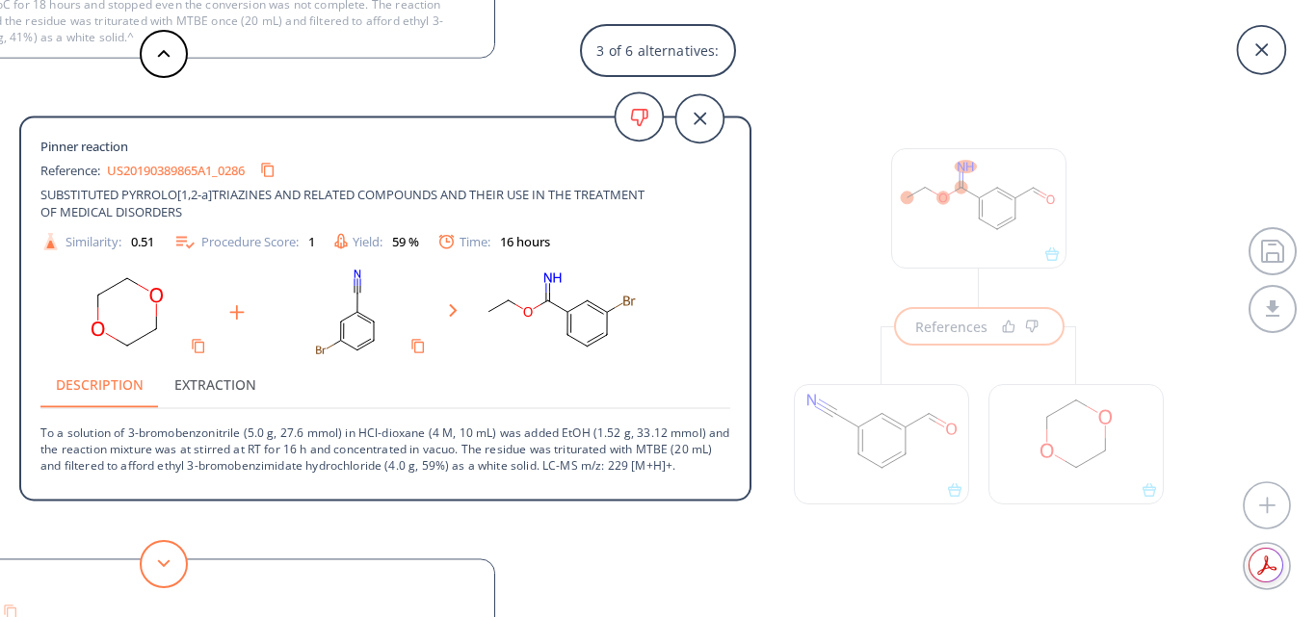
click at [167, 557] on button at bounding box center [164, 564] width 48 height 48
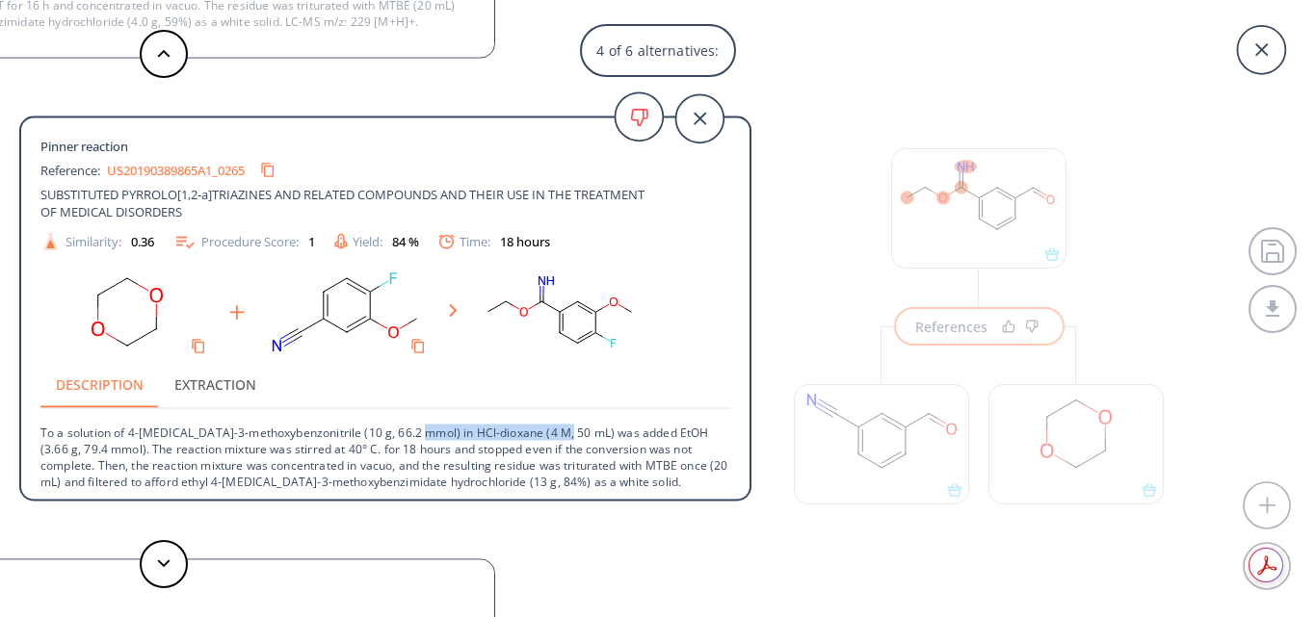
drag, startPoint x: 414, startPoint y: 430, endPoint x: 549, endPoint y: 434, distance: 134.9
click at [559, 431] on p "To a solution of 4-[MEDICAL_DATA]-3-methoxybenzonitrile (10 g, 66.2 mmol) in HC…" at bounding box center [385, 449] width 690 height 82
copy p "HCl-dioxane (4 M, 50 mL)"
